Goal: Task Accomplishment & Management: Use online tool/utility

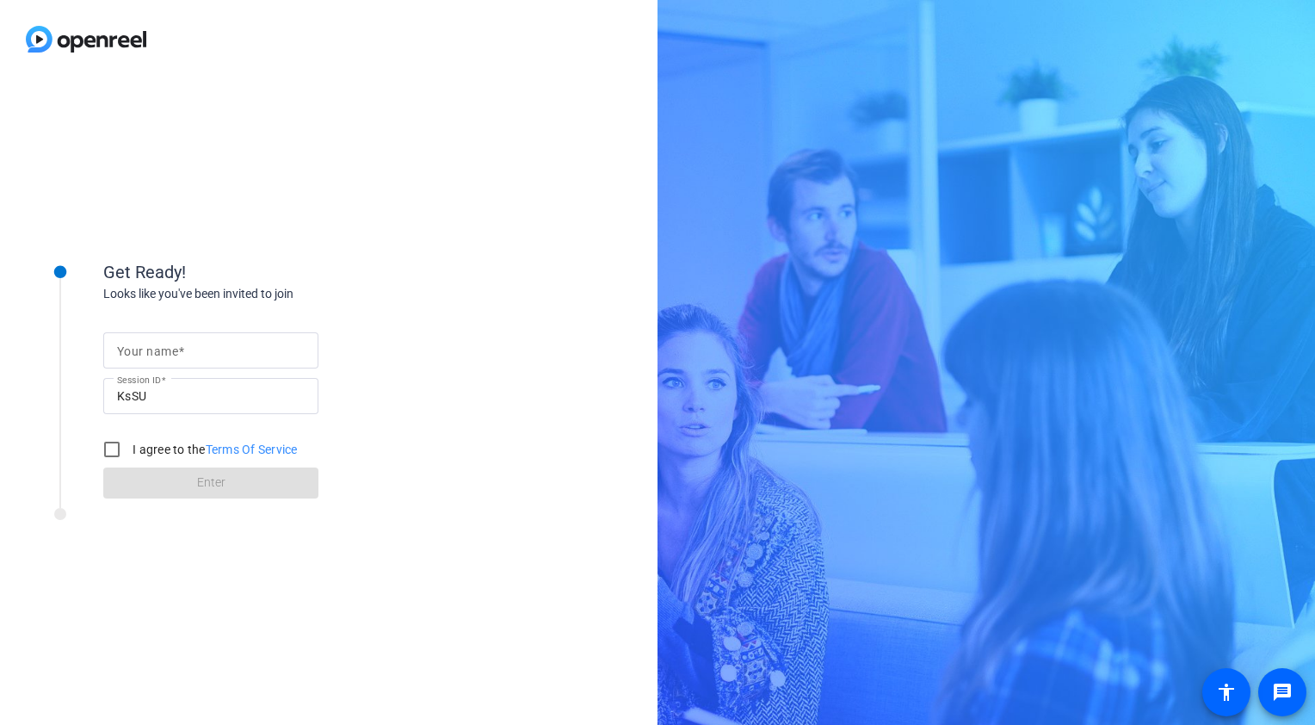
click at [189, 353] on input "Your name" at bounding box center [211, 350] width 188 height 21
type input "[PERSON_NAME]"
click at [111, 453] on input "I agree to the Terms Of Service" at bounding box center [112, 449] width 34 height 34
checkbox input "true"
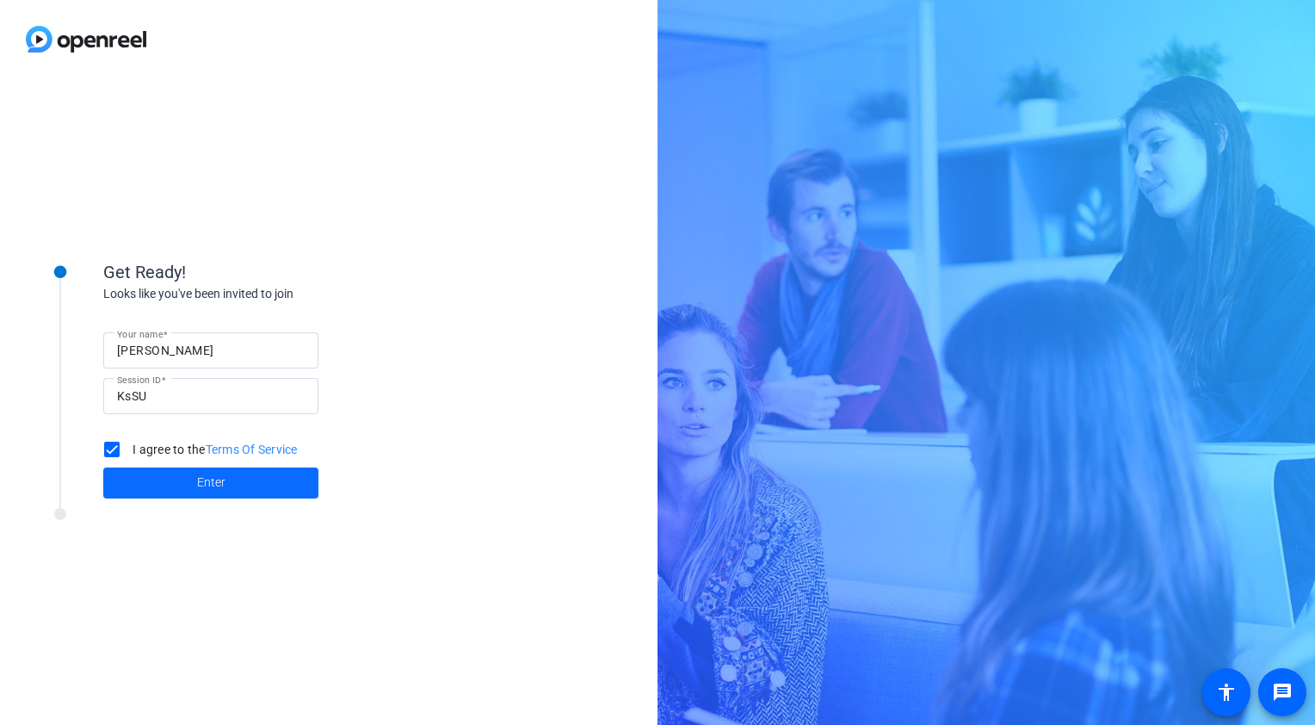
click at [179, 489] on span at bounding box center [210, 482] width 215 height 41
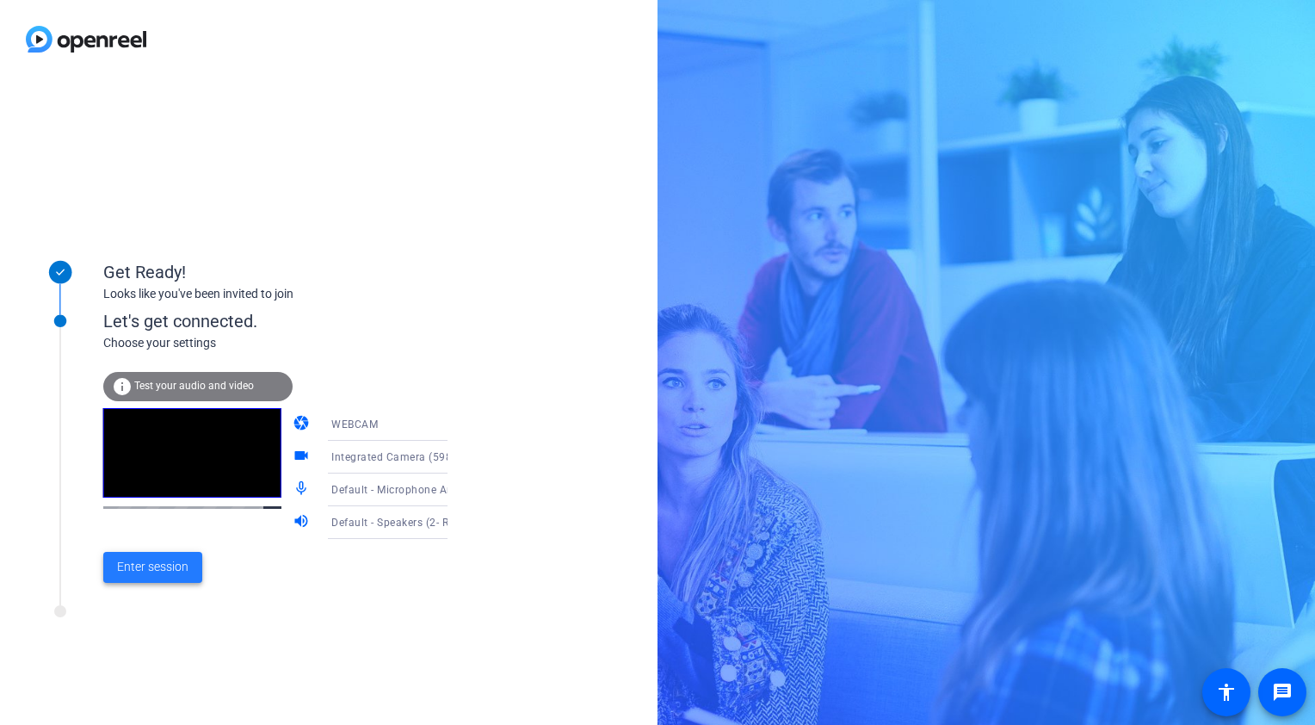
click at [143, 565] on span "Enter session" at bounding box center [152, 567] width 71 height 18
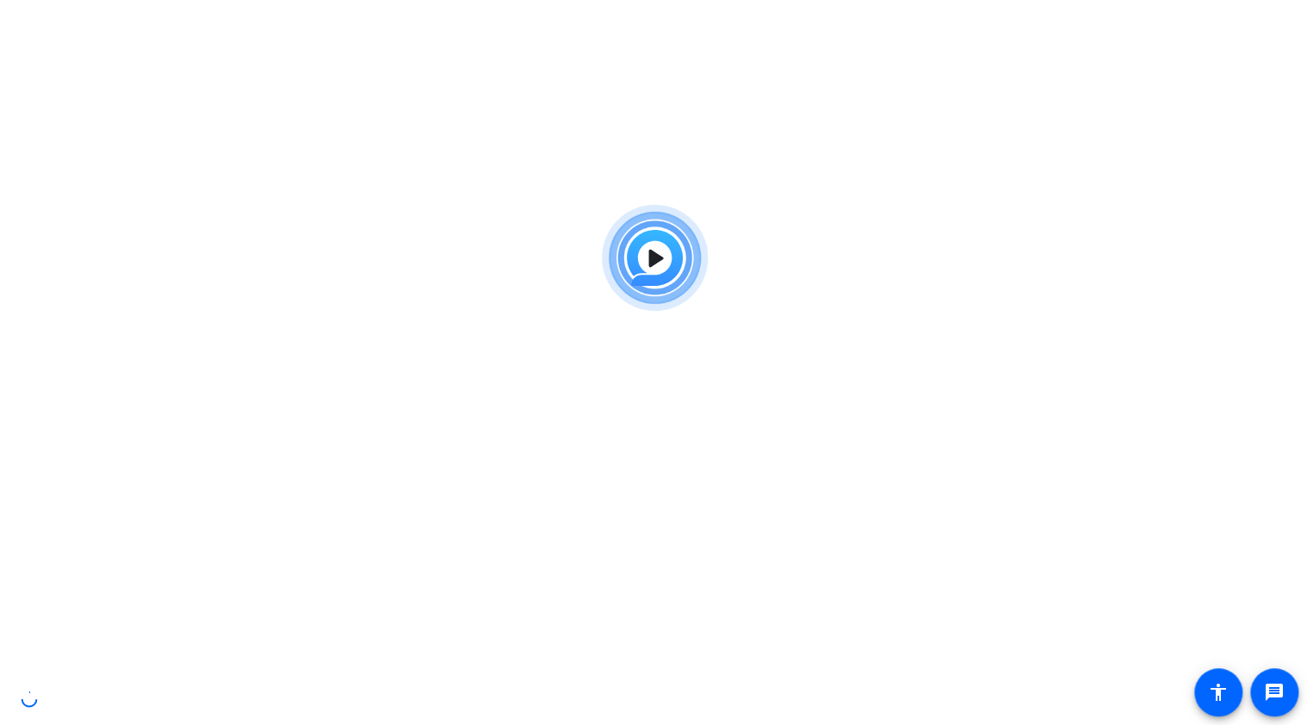
click at [650, 258] on img at bounding box center [653, 258] width 127 height 124
click at [647, 260] on img at bounding box center [653, 258] width 127 height 124
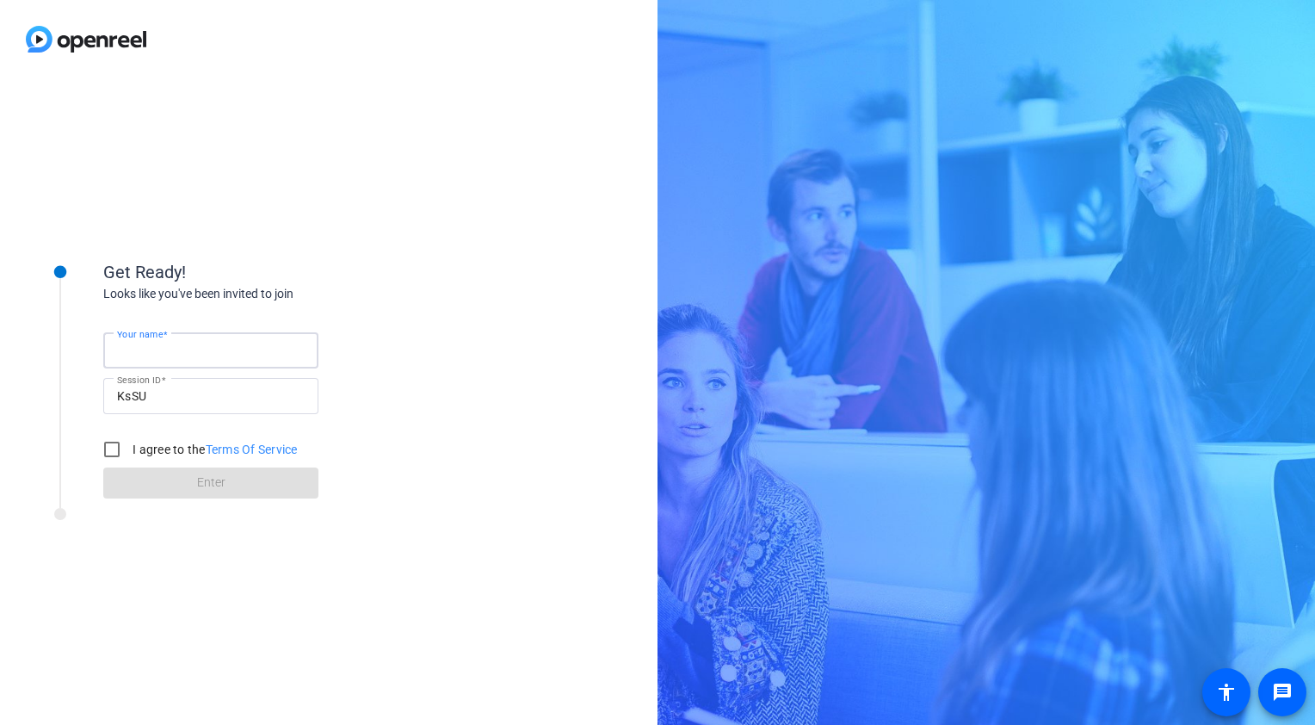
click at [239, 349] on input "Your name" at bounding box center [211, 350] width 188 height 21
type input "[PERSON_NAME]"
click at [113, 445] on input "I agree to the Terms Of Service" at bounding box center [112, 449] width 34 height 34
checkbox input "true"
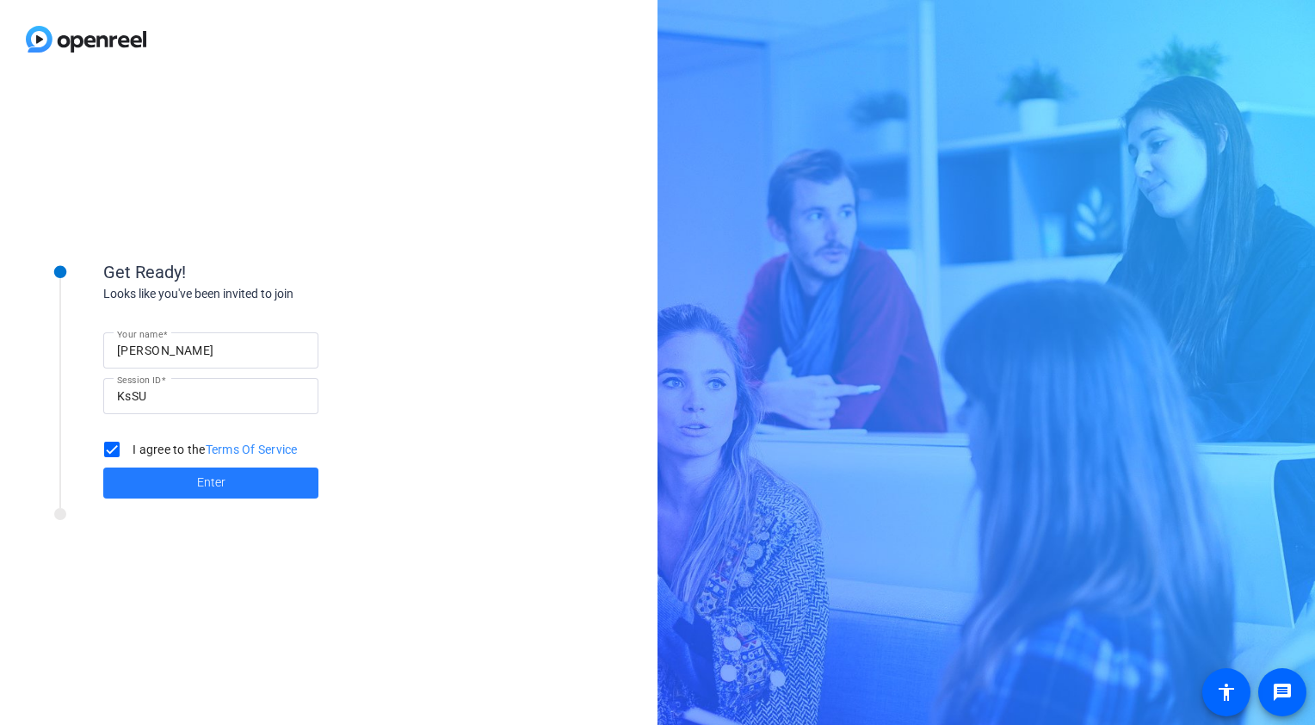
click at [213, 485] on span "Enter" at bounding box center [211, 482] width 28 height 18
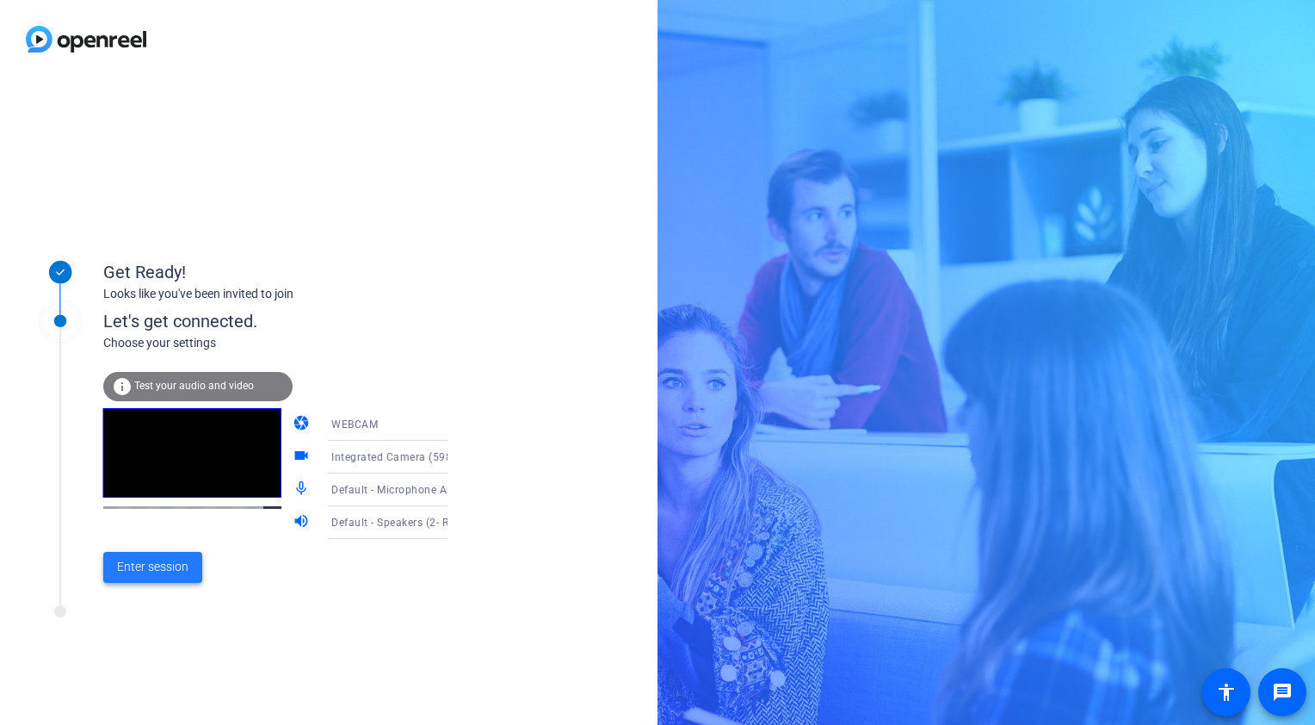
click at [158, 566] on span "Enter session" at bounding box center [152, 567] width 71 height 18
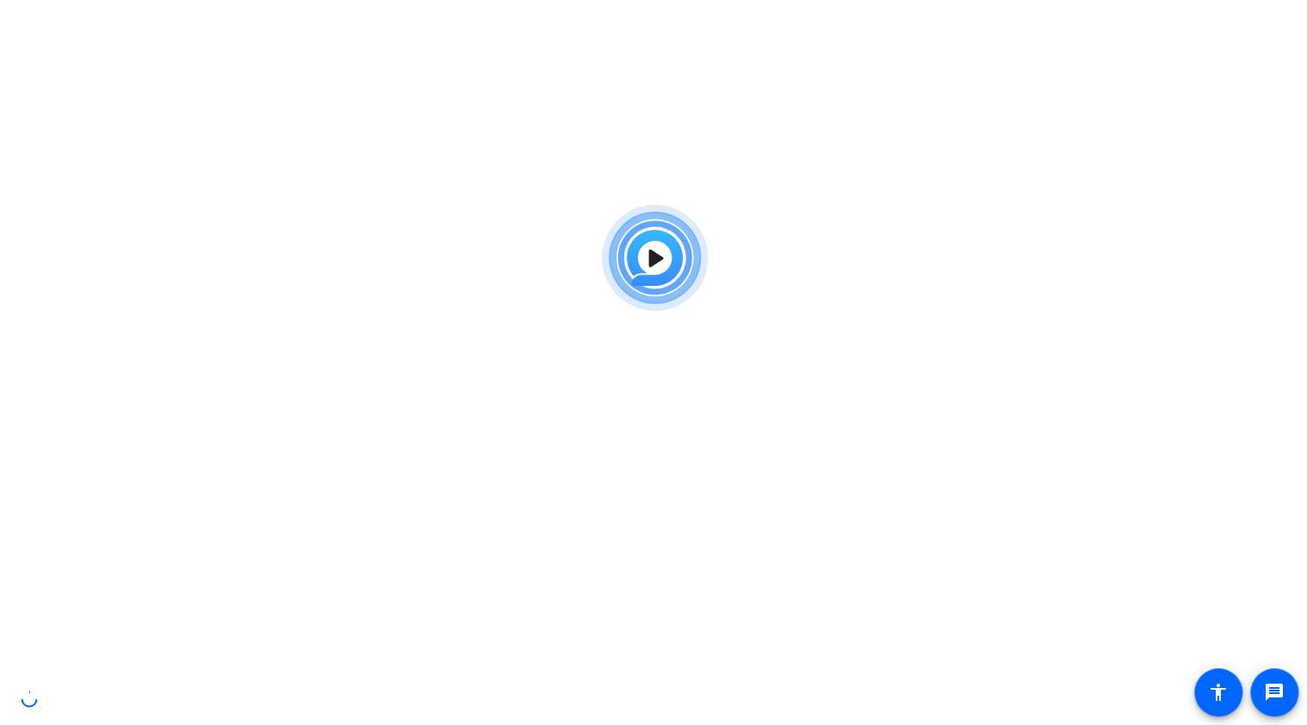
click at [839, 464] on body "Accessibility Screen-Reader Guide, Feedback, and Issue Reporting | New window m…" at bounding box center [653, 558] width 1307 height 725
click at [1274, 689] on mat-icon "message" at bounding box center [1274, 692] width 21 height 21
click at [1220, 701] on mat-icon "accessibility" at bounding box center [1218, 692] width 21 height 21
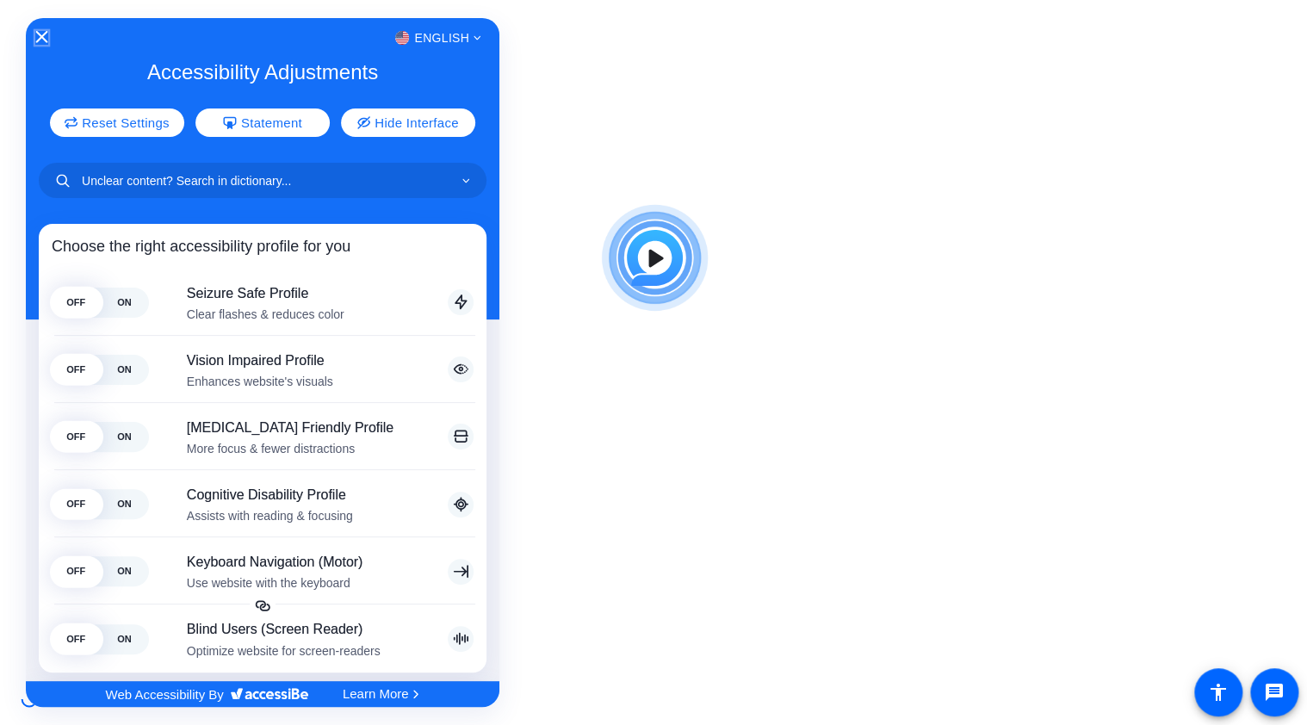
click at [42, 36] on icon "Close Accessibility Interface" at bounding box center [42, 37] width 12 height 12
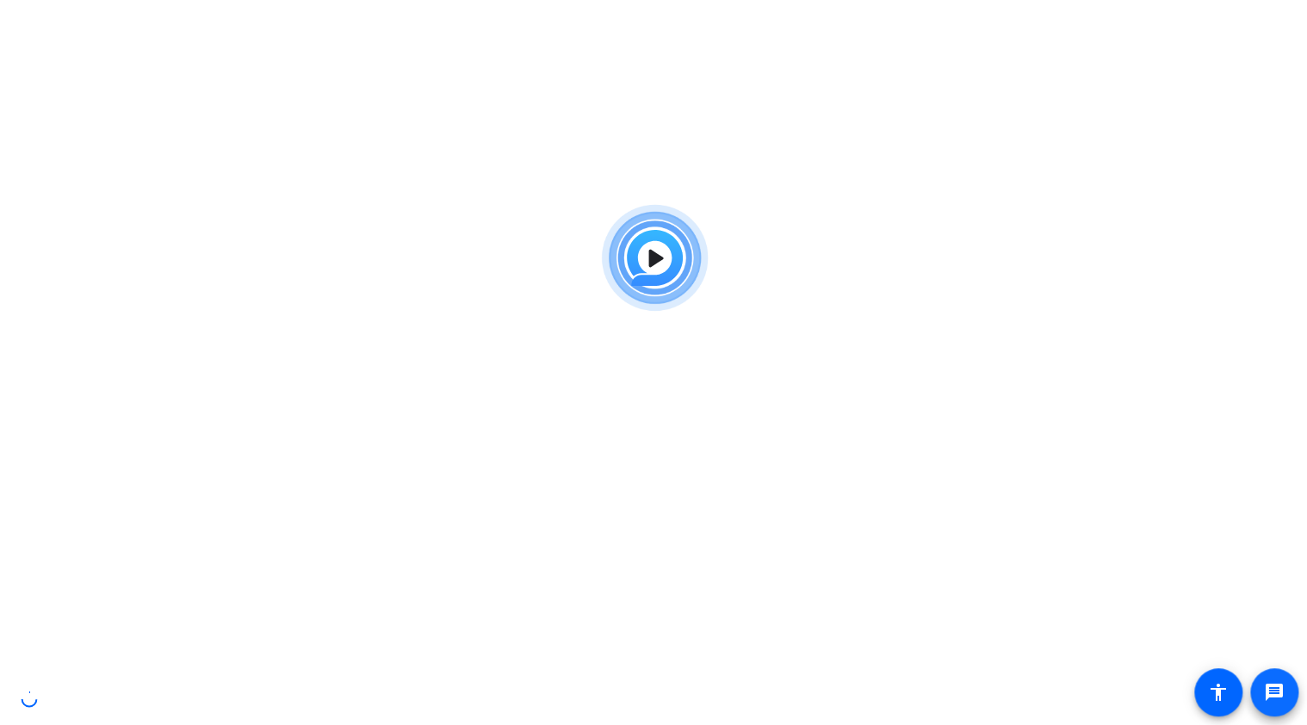
click at [1283, 692] on mat-icon "message" at bounding box center [1274, 692] width 21 height 21
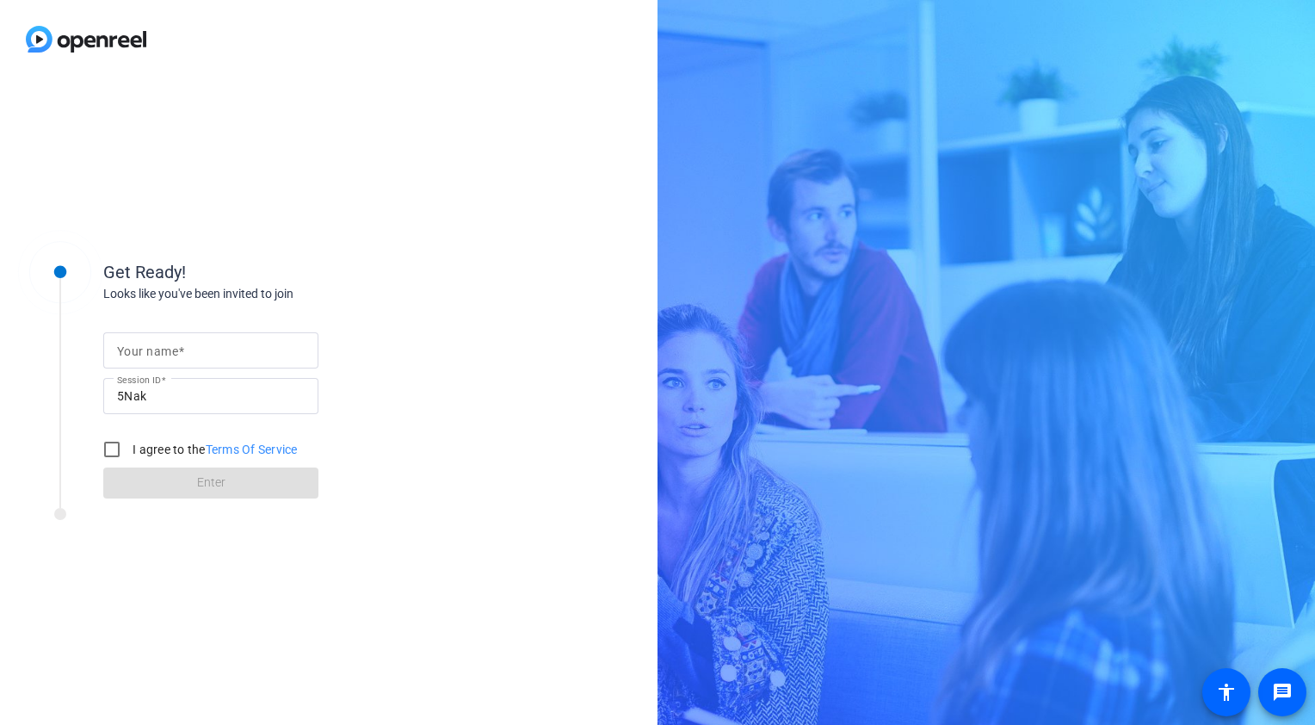
click at [246, 343] on input "Your name" at bounding box center [211, 350] width 188 height 21
type input "[PERSON_NAME]"
click at [105, 456] on input "I agree to the Terms Of Service" at bounding box center [112, 449] width 34 height 34
checkbox input "true"
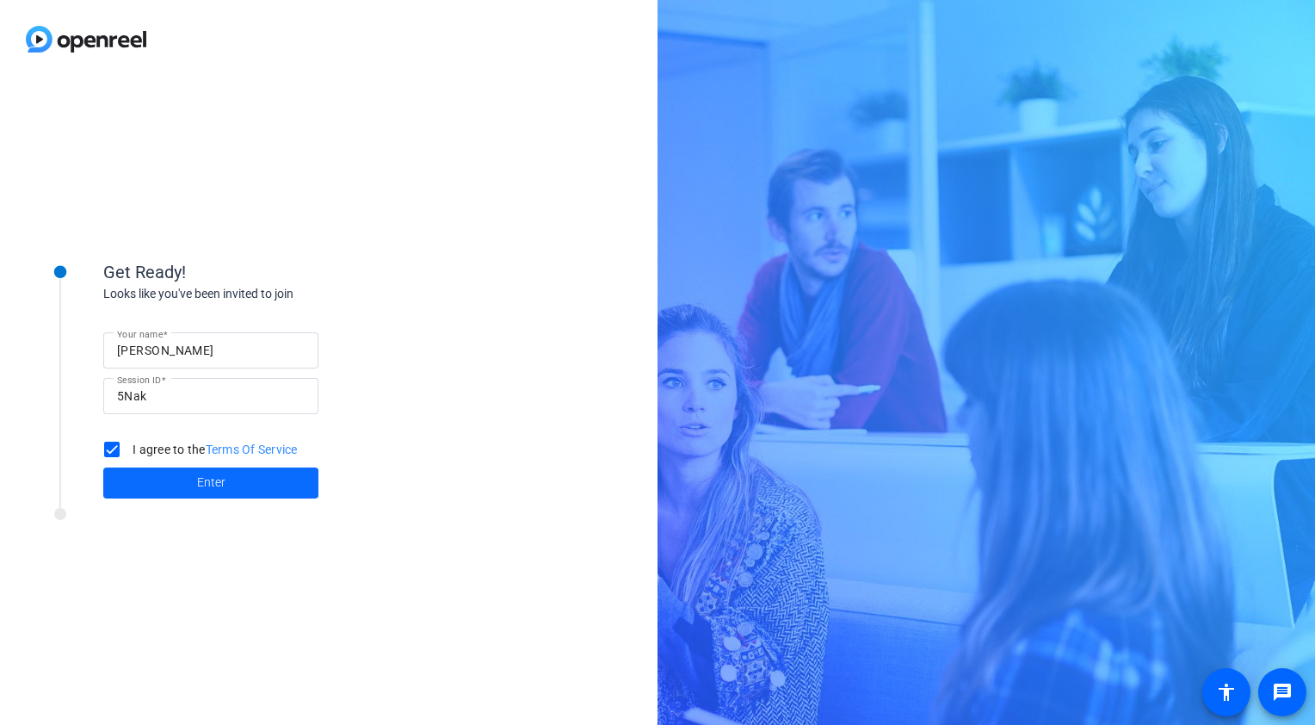
click at [203, 490] on span "Enter" at bounding box center [211, 482] width 28 height 18
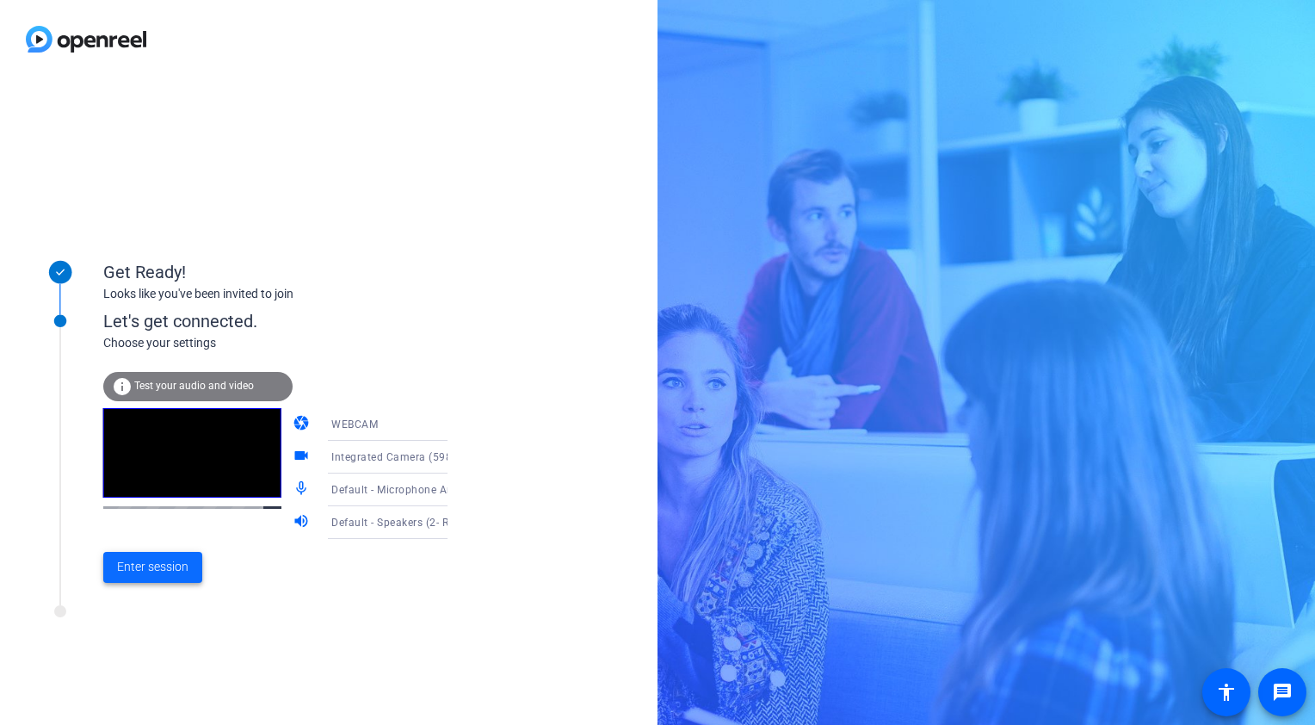
click at [159, 560] on span "Enter session" at bounding box center [152, 567] width 71 height 18
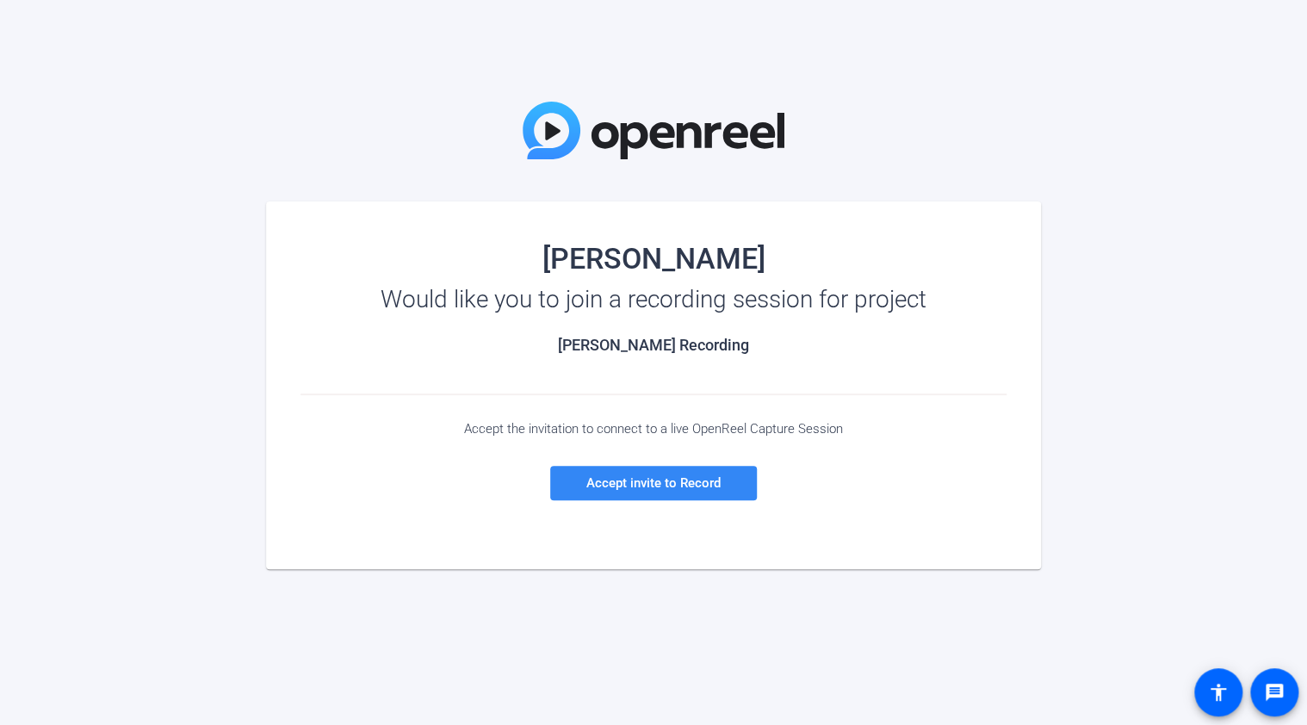
click at [678, 480] on span "Accept invite to Record" at bounding box center [653, 482] width 134 height 15
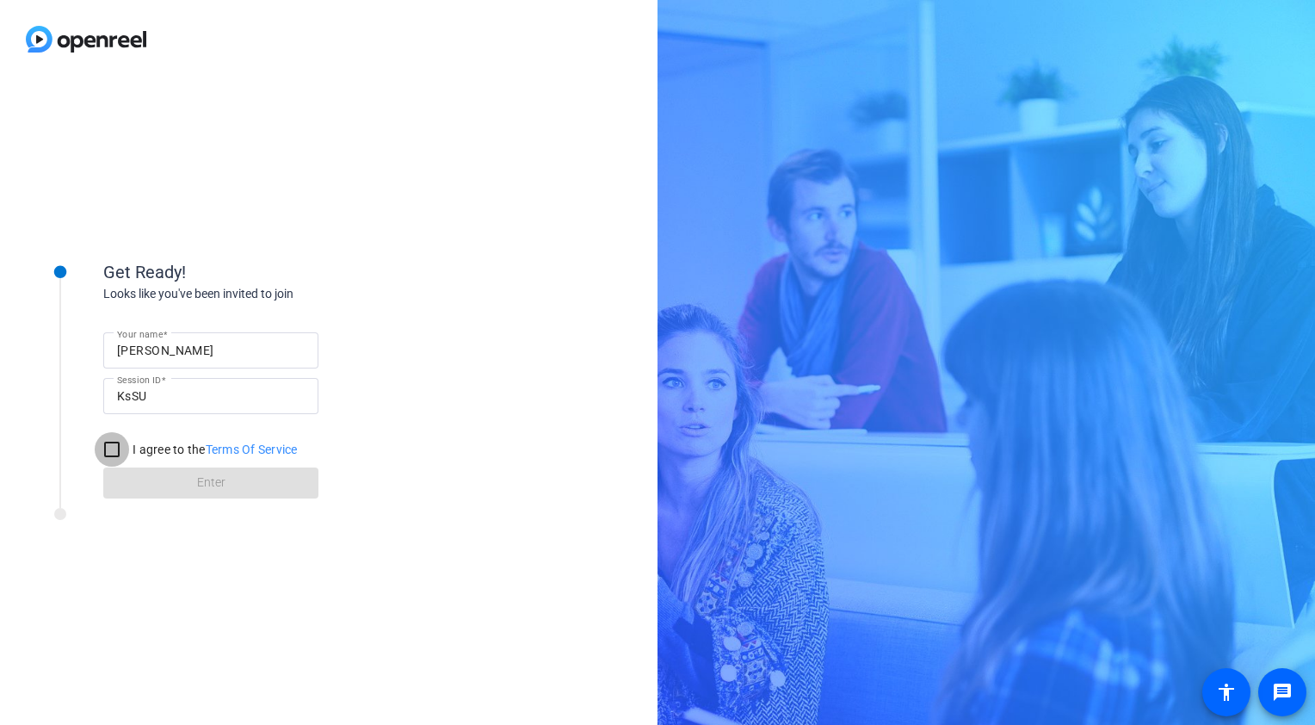
click at [109, 451] on input "I agree to the Terms Of Service" at bounding box center [112, 449] width 34 height 34
checkbox input "true"
click at [213, 479] on span "Enter" at bounding box center [211, 482] width 28 height 18
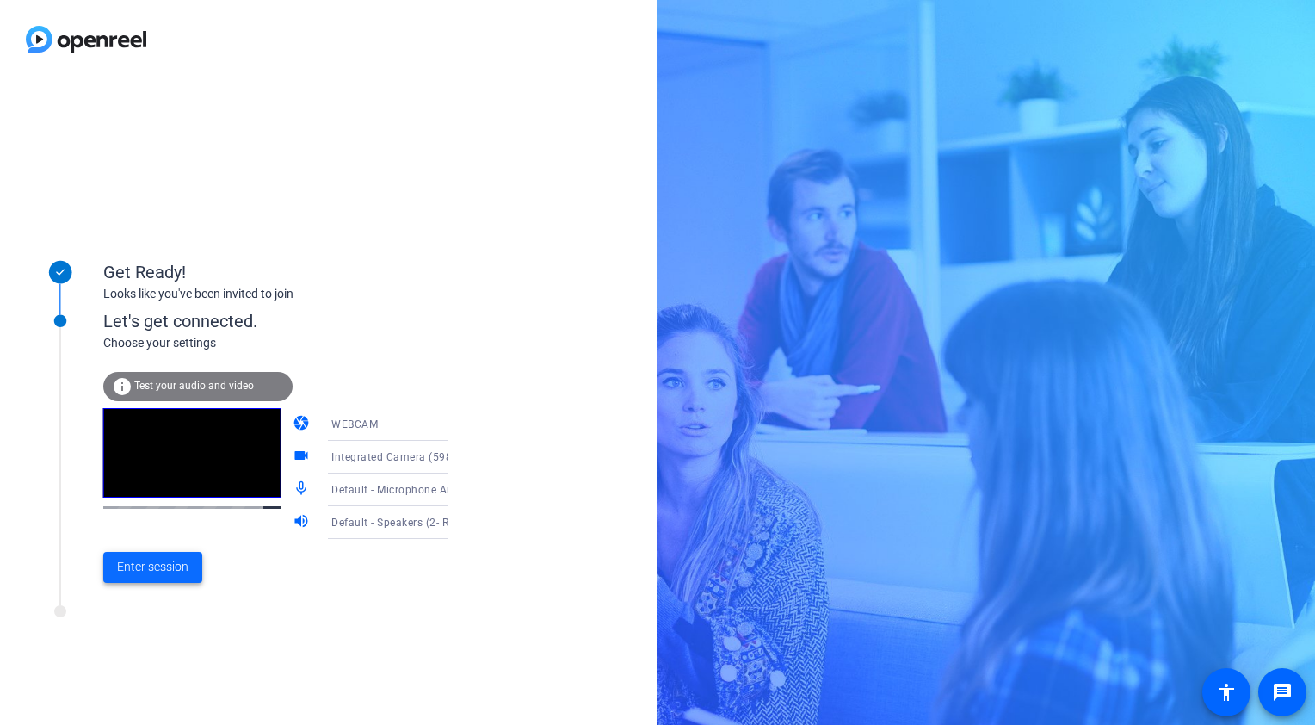
click at [145, 566] on span "Enter session" at bounding box center [152, 567] width 71 height 18
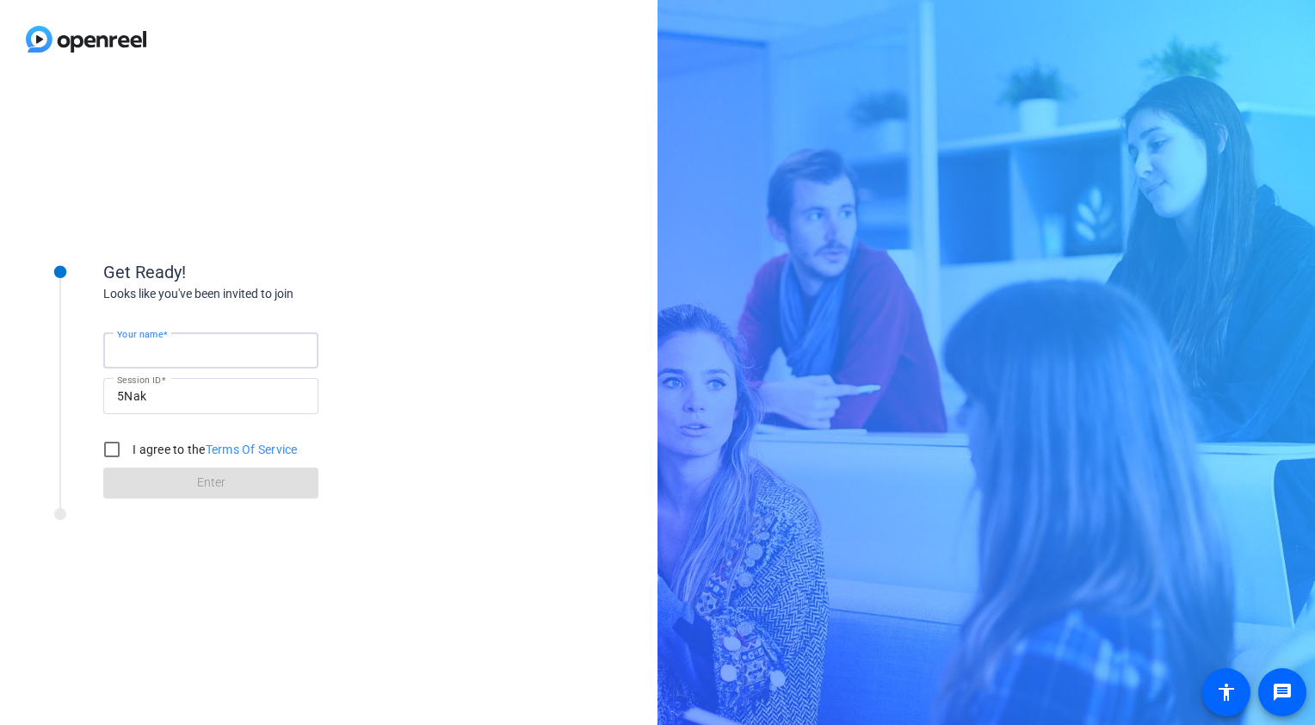
click at [263, 348] on input "Your name" at bounding box center [211, 350] width 188 height 21
type input "[PERSON_NAME]"
click at [171, 454] on label "I agree to the Terms Of Service" at bounding box center [213, 449] width 169 height 17
click at [129, 454] on input "I agree to the Terms Of Service" at bounding box center [112, 449] width 34 height 34
checkbox input "true"
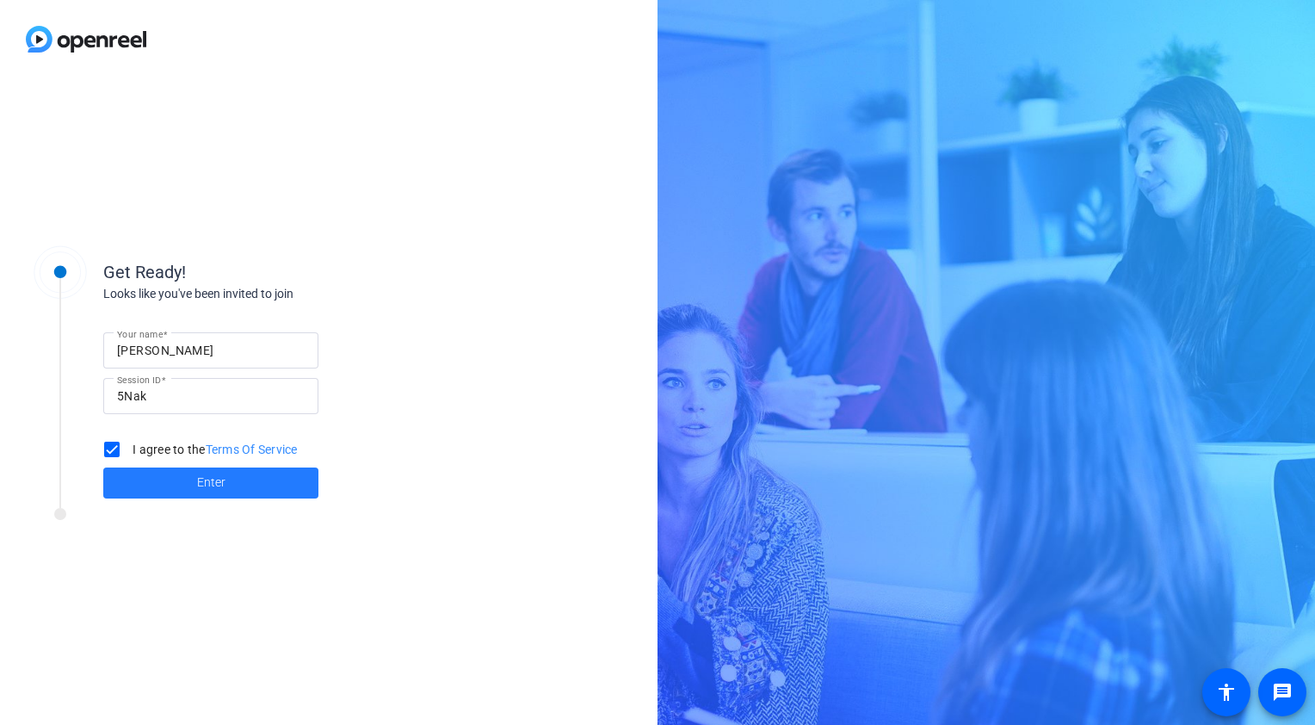
click at [192, 489] on span at bounding box center [210, 482] width 215 height 41
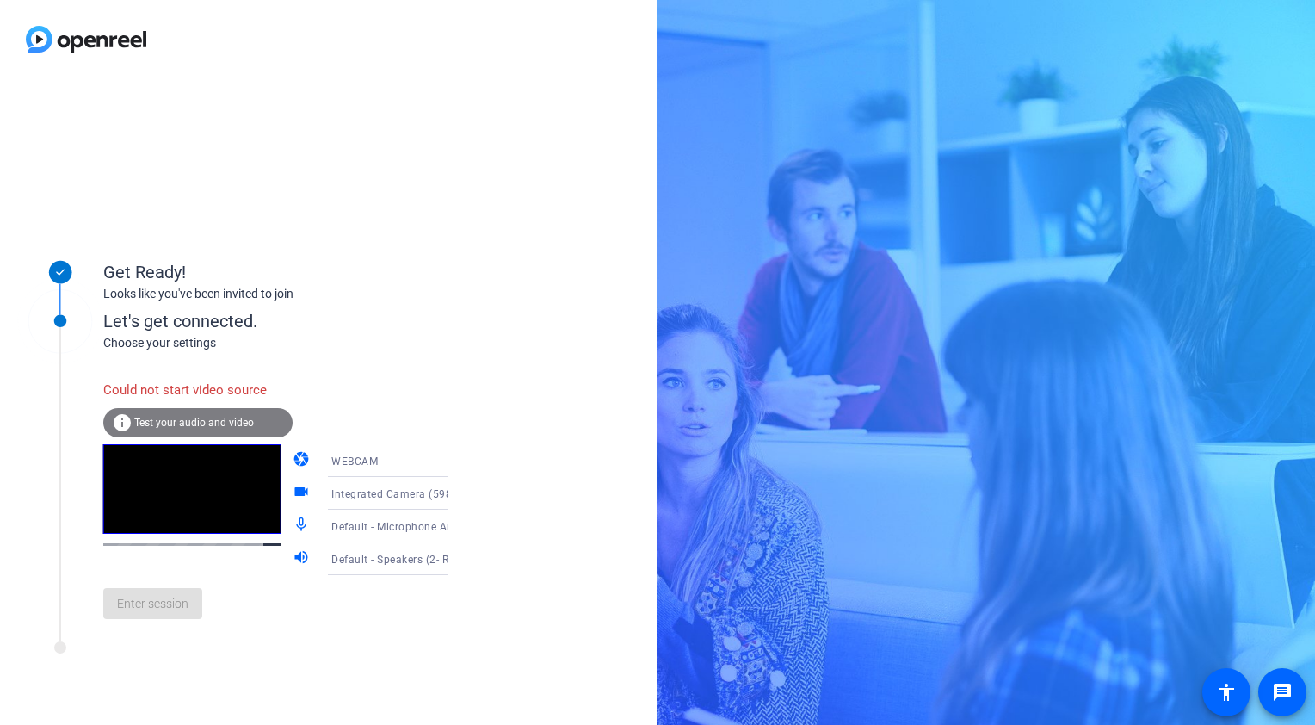
click at [379, 455] on div "WEBCAM" at bounding box center [395, 461] width 128 height 22
click at [340, 498] on span "WEBCAM" at bounding box center [330, 495] width 46 height 21
click at [217, 417] on span "Test your audio and video" at bounding box center [194, 423] width 120 height 12
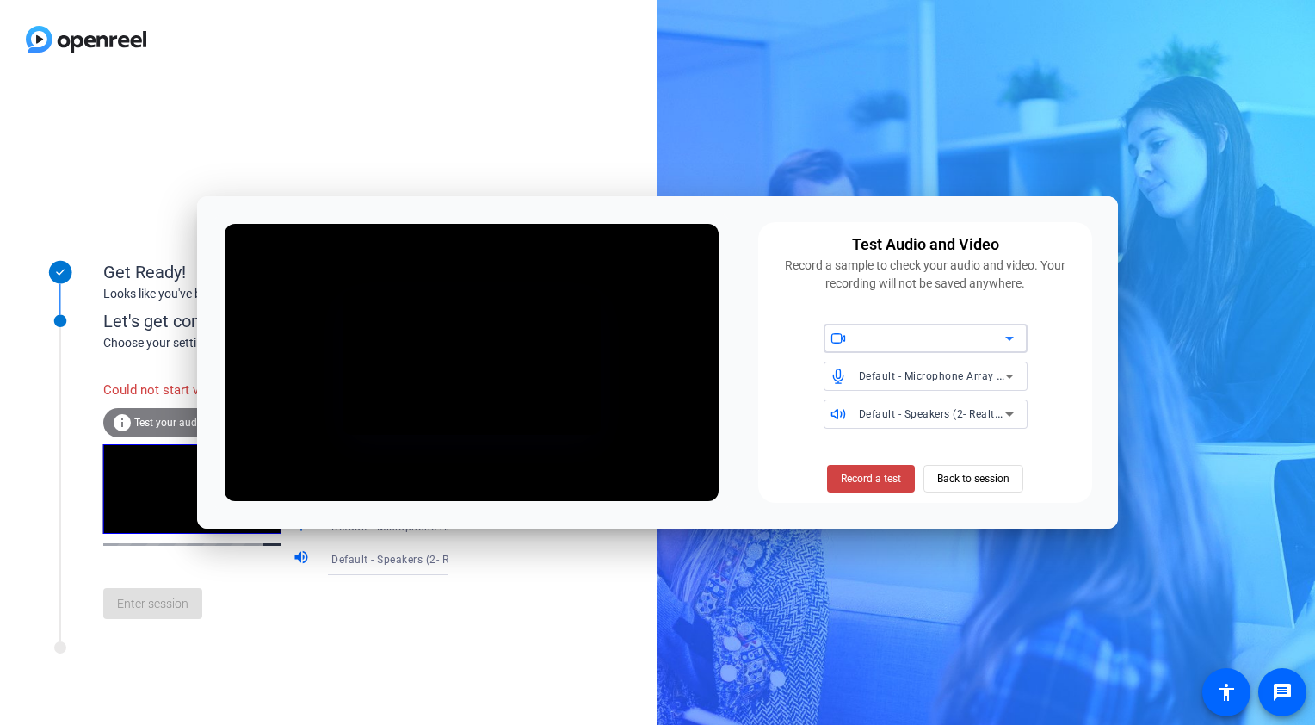
click at [881, 337] on div at bounding box center [932, 338] width 146 height 21
click at [954, 470] on div at bounding box center [657, 362] width 1315 height 725
click at [879, 477] on span "Record a test" at bounding box center [871, 478] width 60 height 15
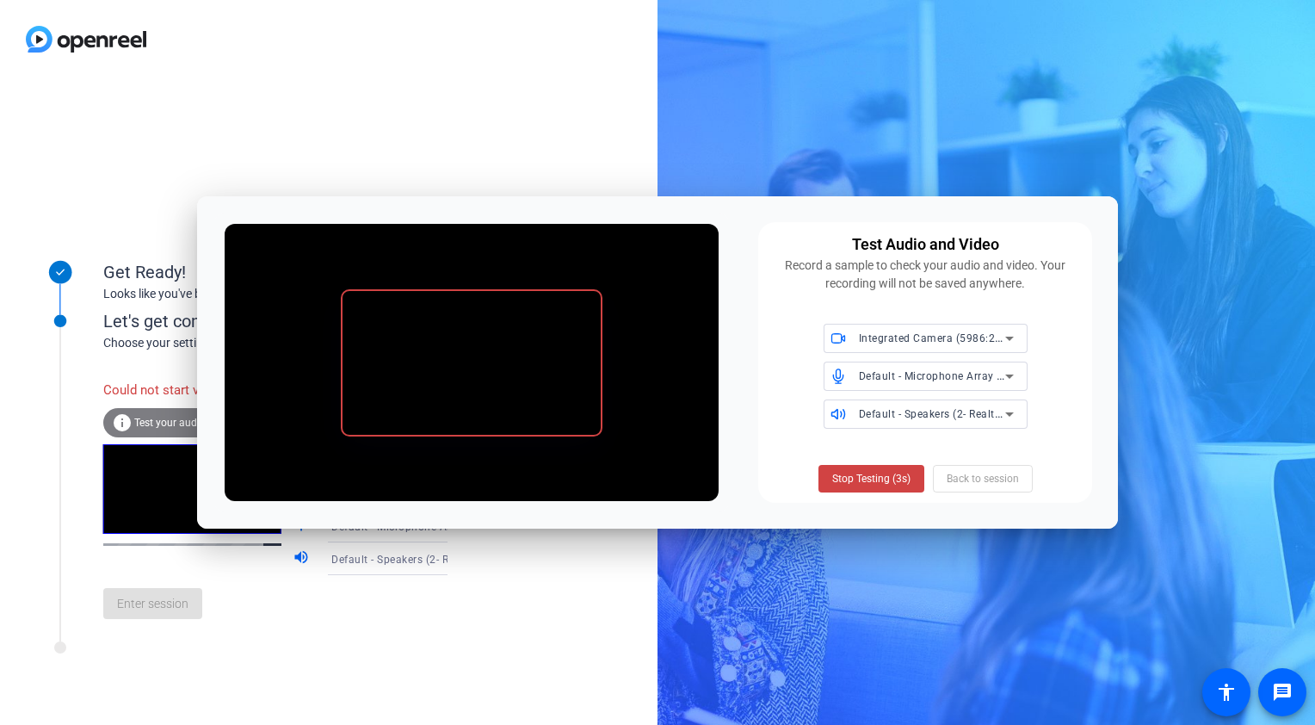
click at [879, 477] on span "Stop Testing (3s)" at bounding box center [871, 478] width 78 height 15
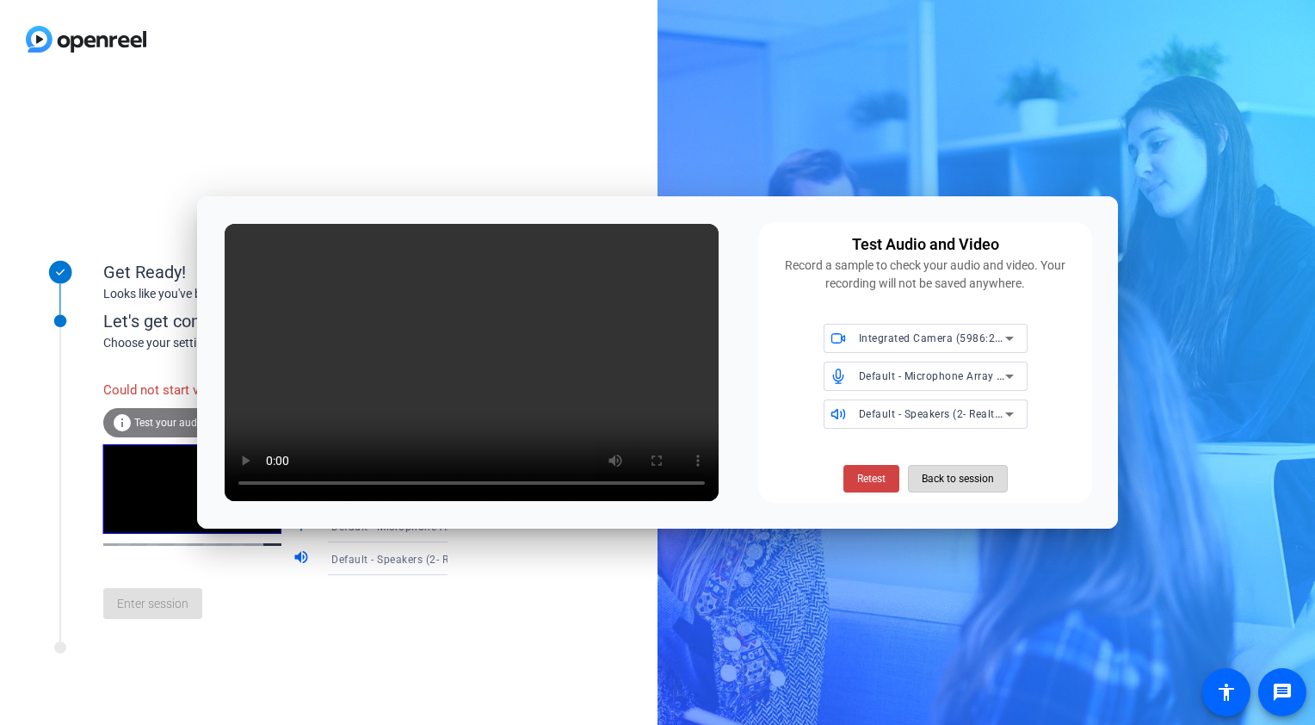
click at [962, 480] on span "Back to session" at bounding box center [958, 478] width 72 height 33
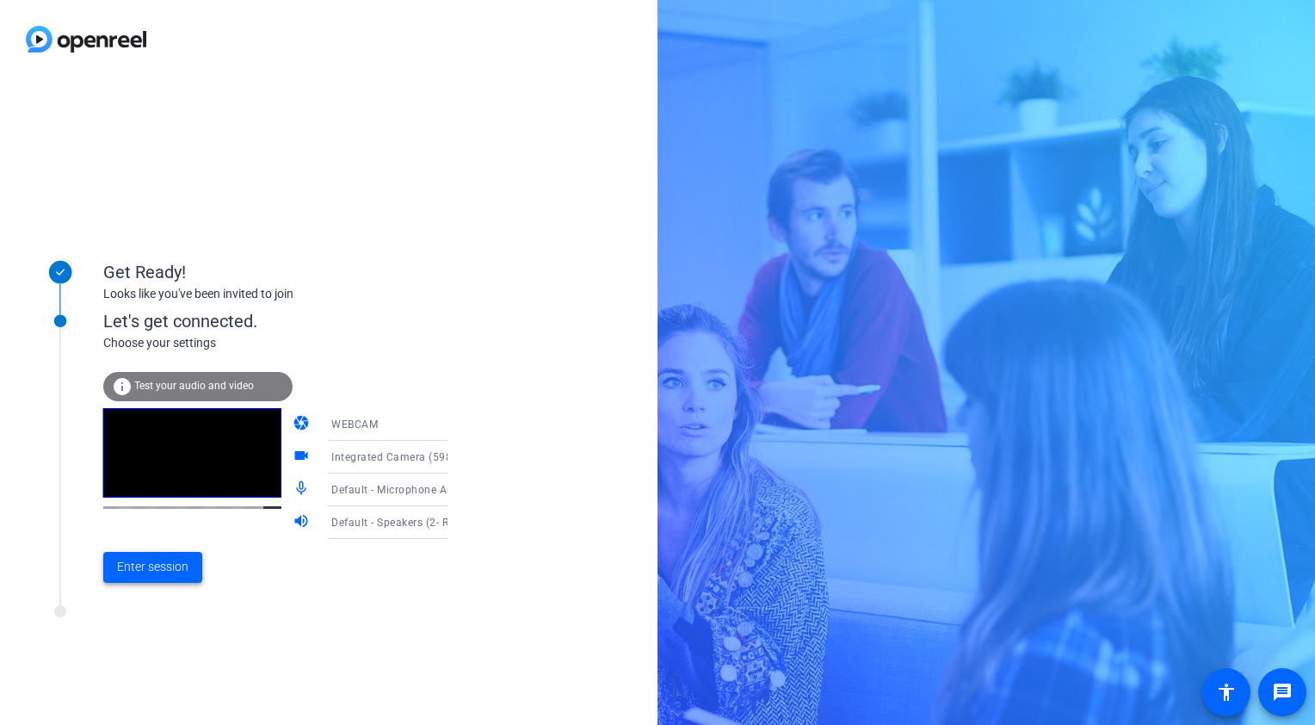
click at [155, 561] on span "Enter session" at bounding box center [152, 567] width 71 height 18
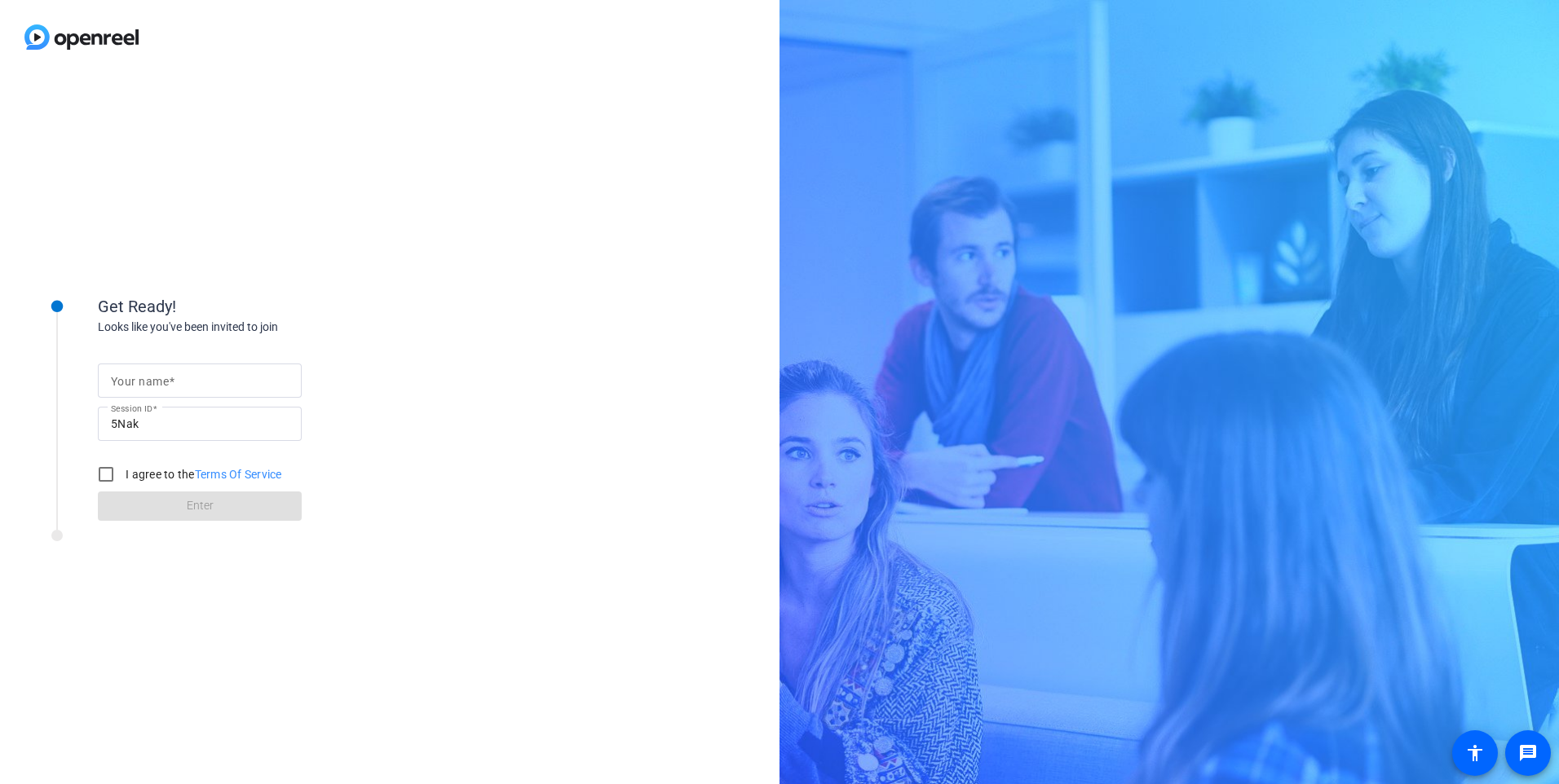
click at [225, 387] on input "Your name" at bounding box center [200, 381] width 178 height 20
type input "[PERSON_NAME]"
click at [145, 472] on label "I agree to the Terms Of Service" at bounding box center [202, 473] width 160 height 16
click at [122, 472] on input "I agree to the Terms Of Service" at bounding box center [106, 474] width 32 height 32
checkbox input "true"
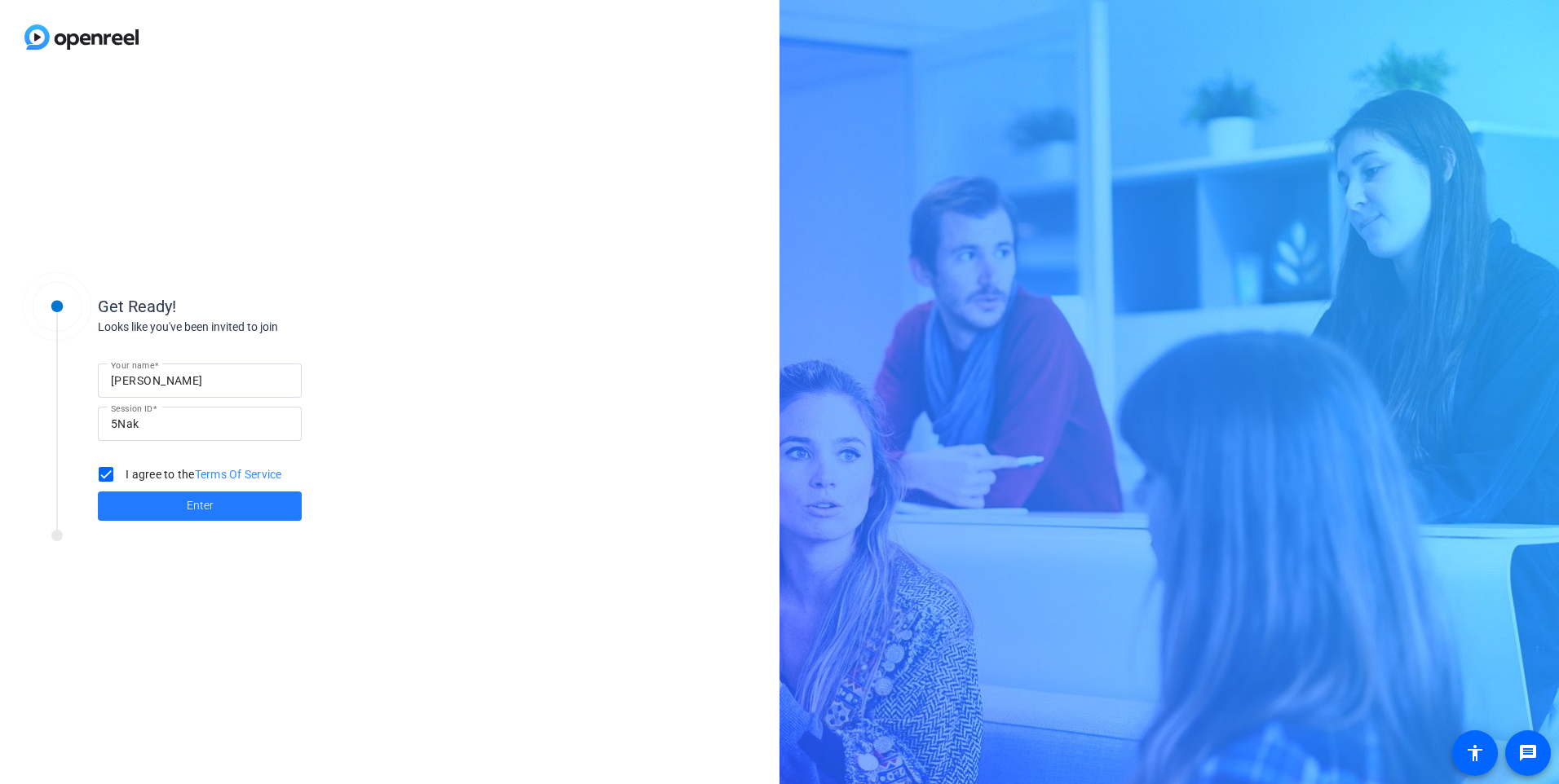
click at [174, 507] on span at bounding box center [199, 506] width 204 height 39
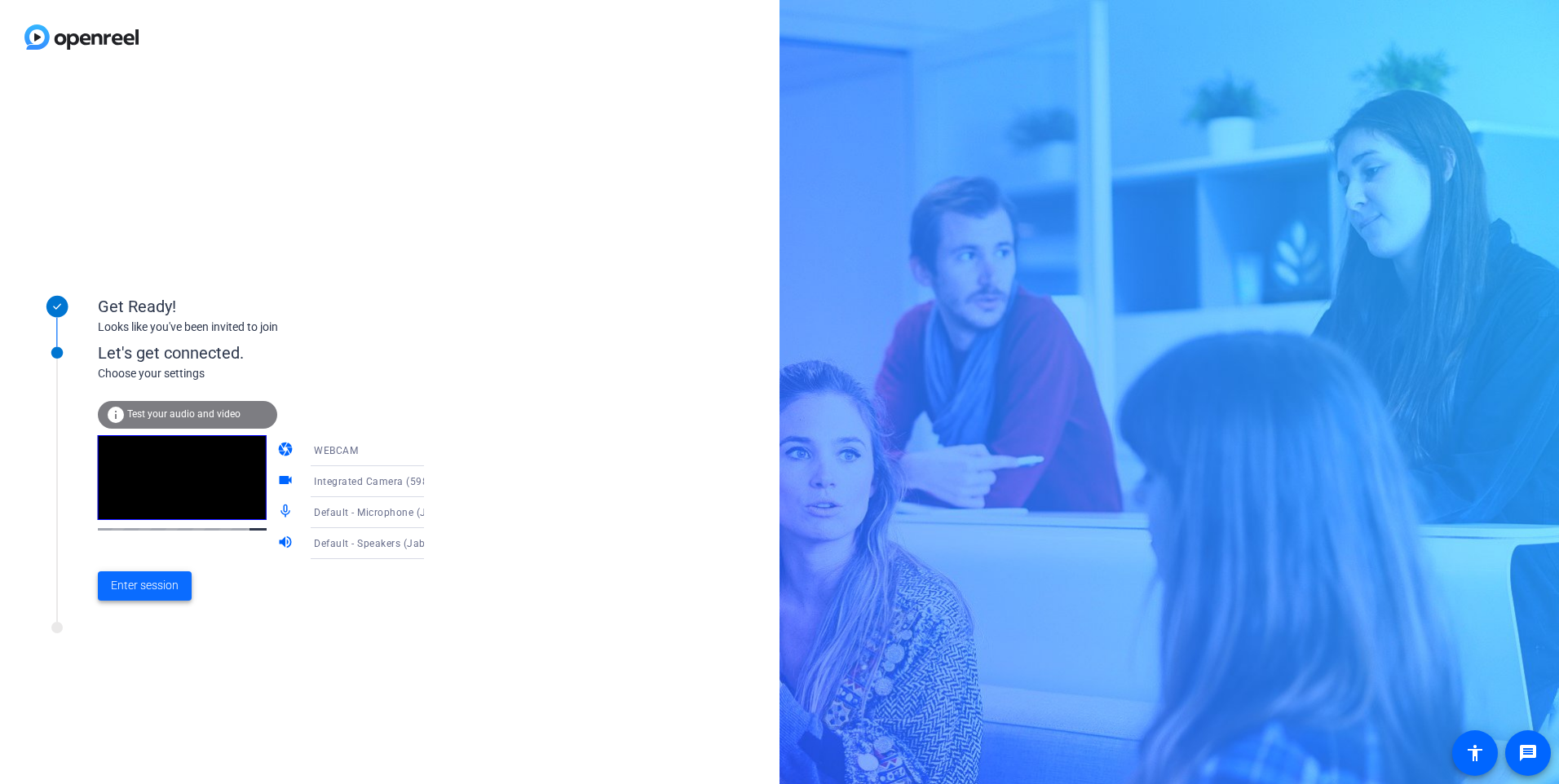
click at [148, 584] on span "Enter session" at bounding box center [144, 585] width 67 height 17
